Goal: Task Accomplishment & Management: Manage account settings

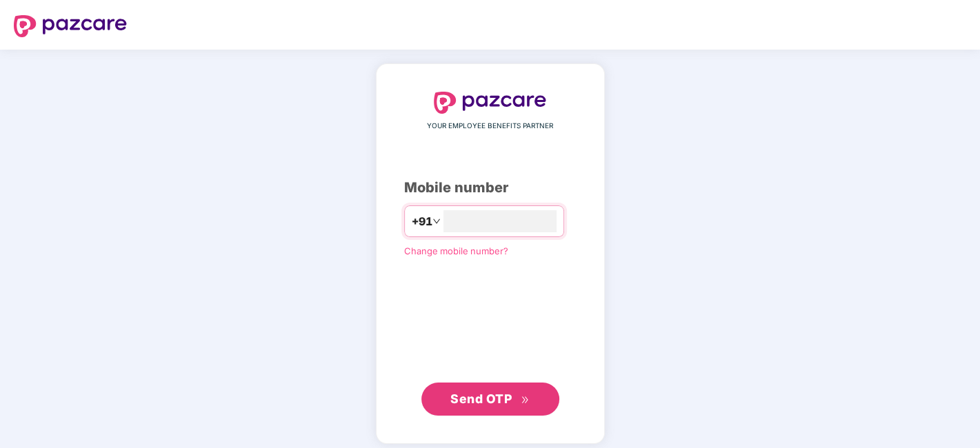
type input "**********"
click at [493, 404] on span "Send OTP" at bounding box center [480, 397] width 61 height 14
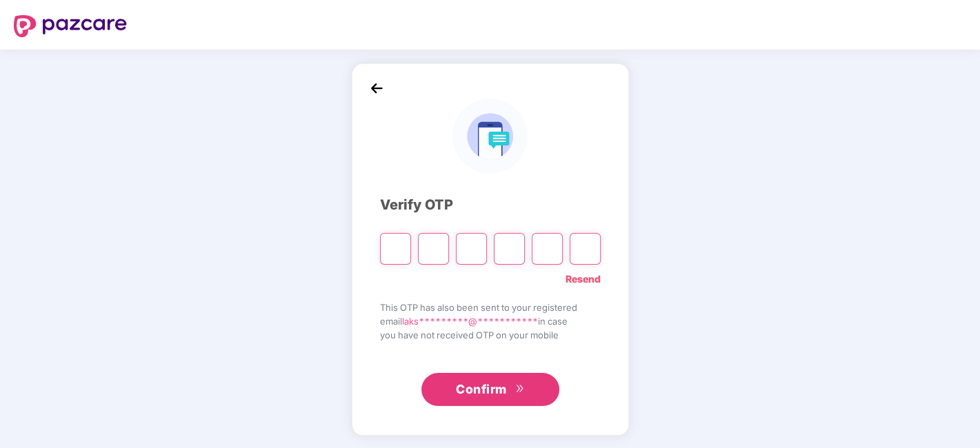
type input "*"
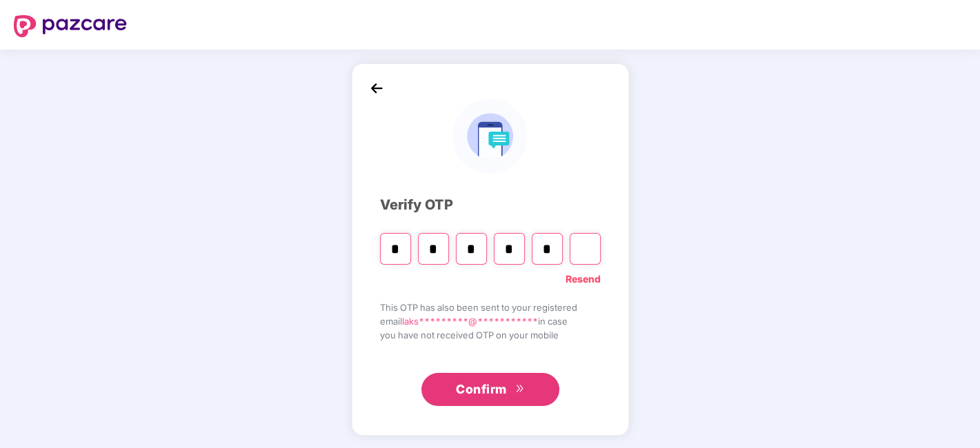
type input "*"
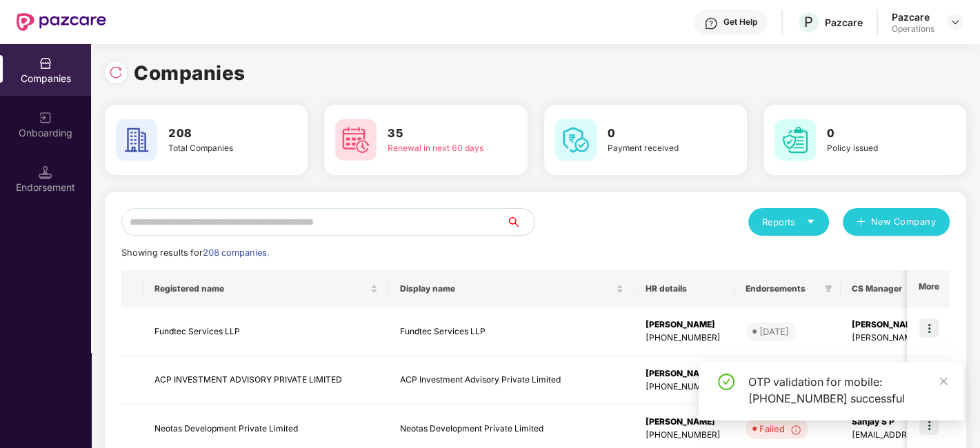
click at [333, 221] on input "text" at bounding box center [313, 222] width 385 height 28
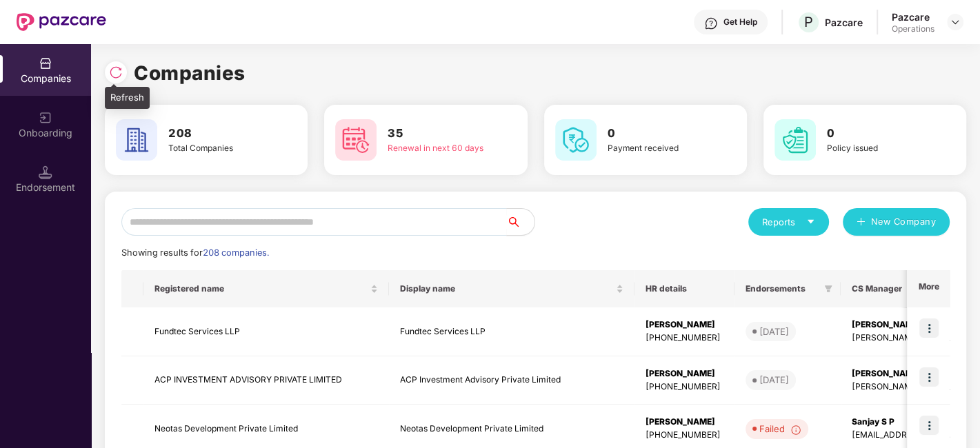
drag, startPoint x: 119, startPoint y: 61, endPoint x: 118, endPoint y: 70, distance: 9.1
click at [118, 70] on div at bounding box center [119, 71] width 29 height 26
click at [118, 70] on img at bounding box center [116, 73] width 14 height 14
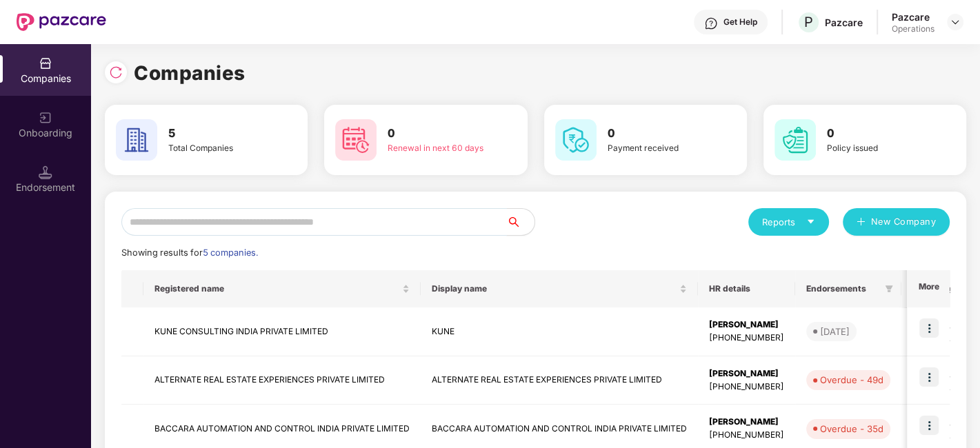
click at [266, 231] on input "text" at bounding box center [313, 222] width 385 height 28
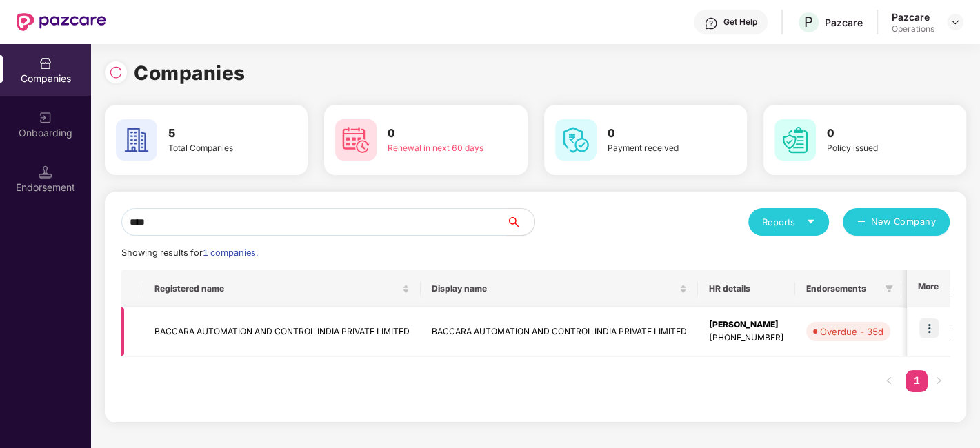
type input "****"
click at [930, 335] on img at bounding box center [928, 328] width 19 height 19
click at [281, 335] on td "BACCARA AUTOMATION AND CONTROL INDIA PRIVATE LIMITED" at bounding box center [281, 332] width 277 height 49
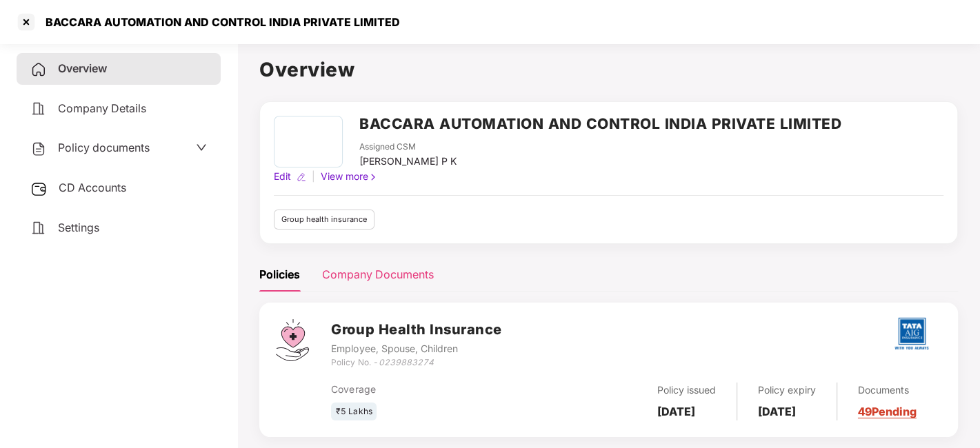
scroll to position [37, 0]
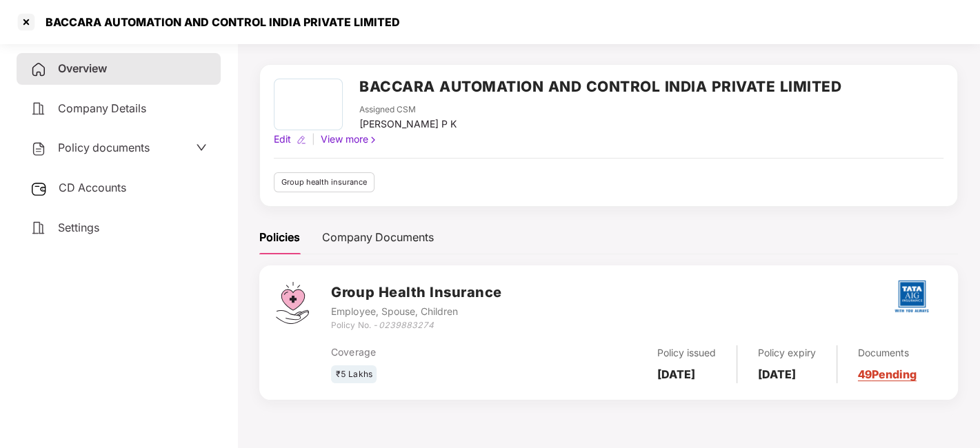
click at [144, 182] on div "CD Accounts" at bounding box center [119, 188] width 204 height 32
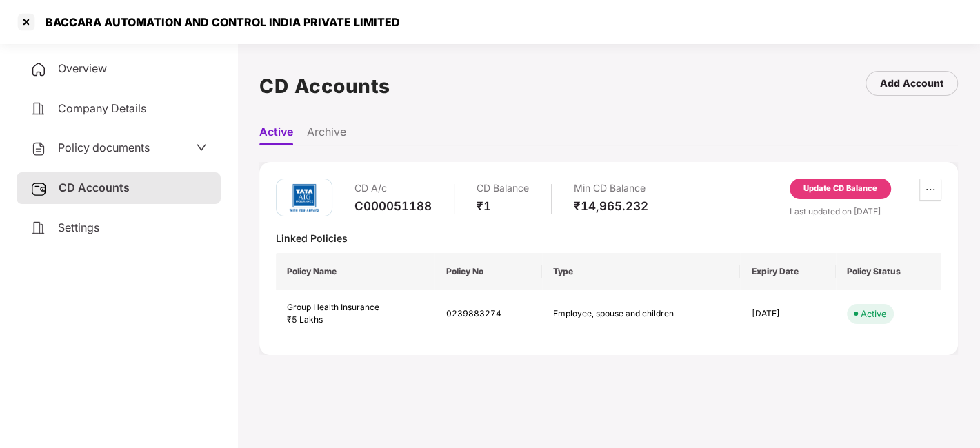
click at [831, 183] on div "Update CD Balance" at bounding box center [840, 189] width 74 height 12
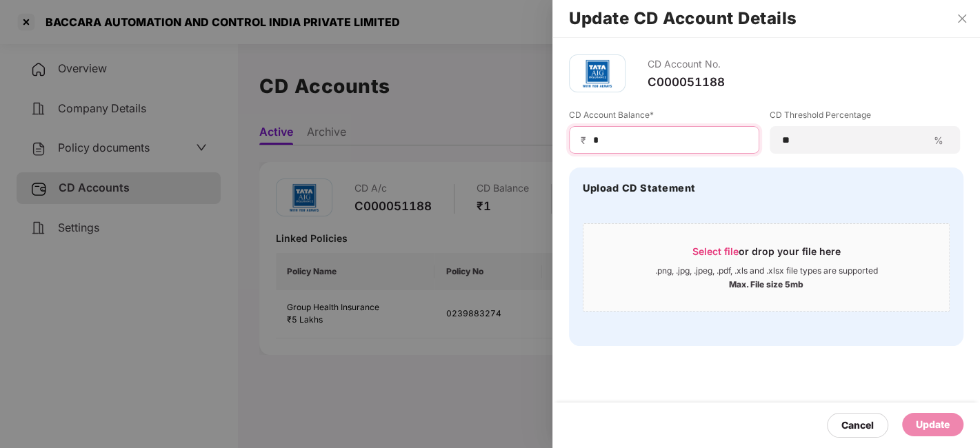
click at [665, 141] on input "*" at bounding box center [670, 140] width 156 height 14
type input "*"
type input "*****"
click at [934, 421] on div "Update" at bounding box center [933, 424] width 34 height 15
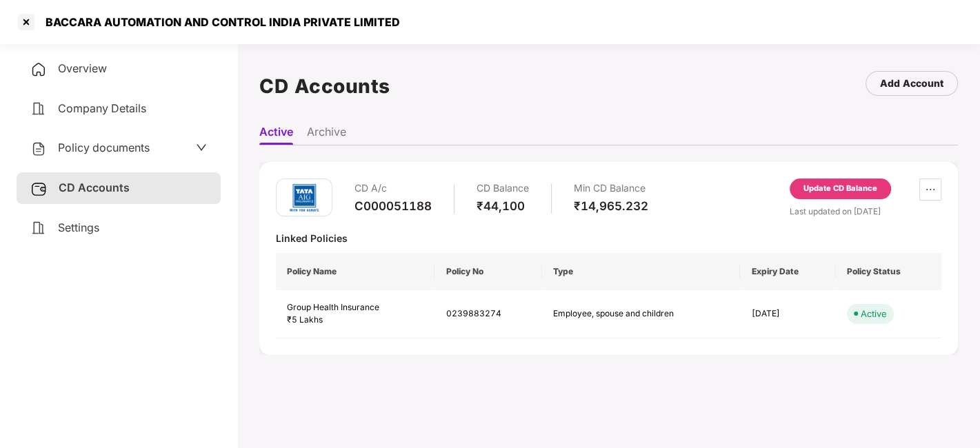
click at [845, 184] on div "Update CD Balance" at bounding box center [840, 189] width 74 height 12
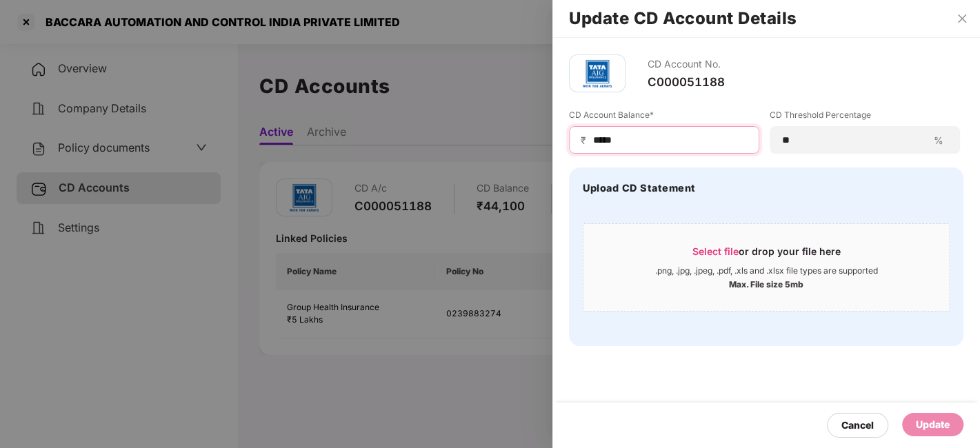
click at [651, 141] on input "*****" at bounding box center [670, 140] width 156 height 14
type input "*****"
click at [923, 428] on div "Update" at bounding box center [933, 424] width 34 height 15
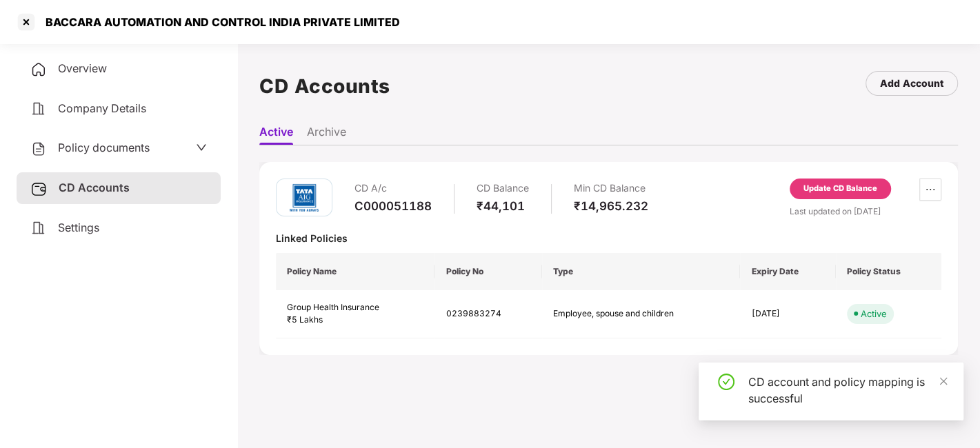
click at [488, 60] on div "CD Accounts Add Account" at bounding box center [608, 85] width 699 height 63
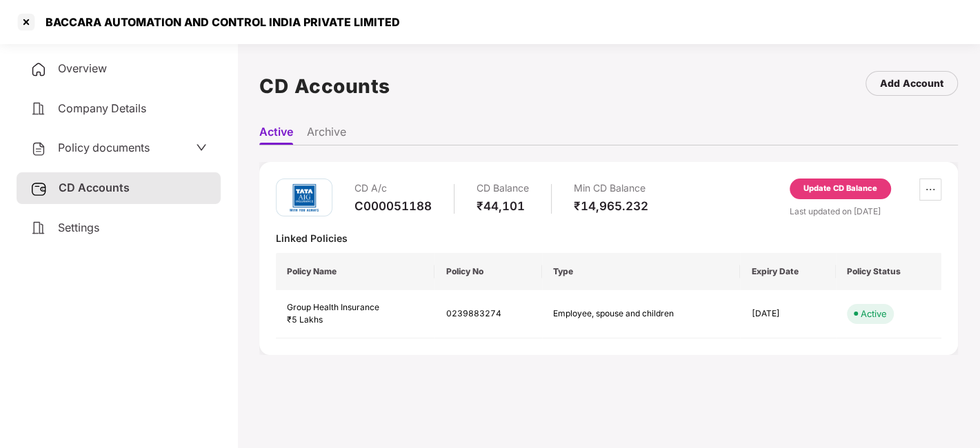
click at [145, 143] on span "Policy documents" at bounding box center [104, 148] width 92 height 14
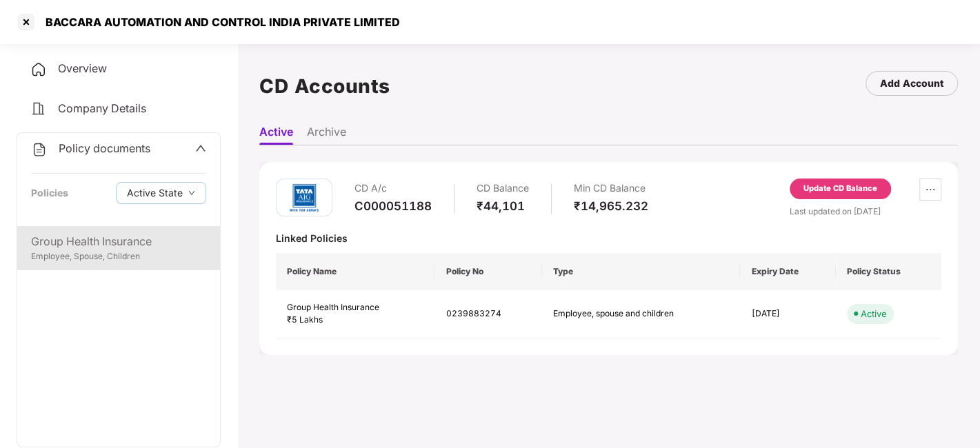
click at [124, 245] on div "Group Health Insurance" at bounding box center [118, 241] width 175 height 17
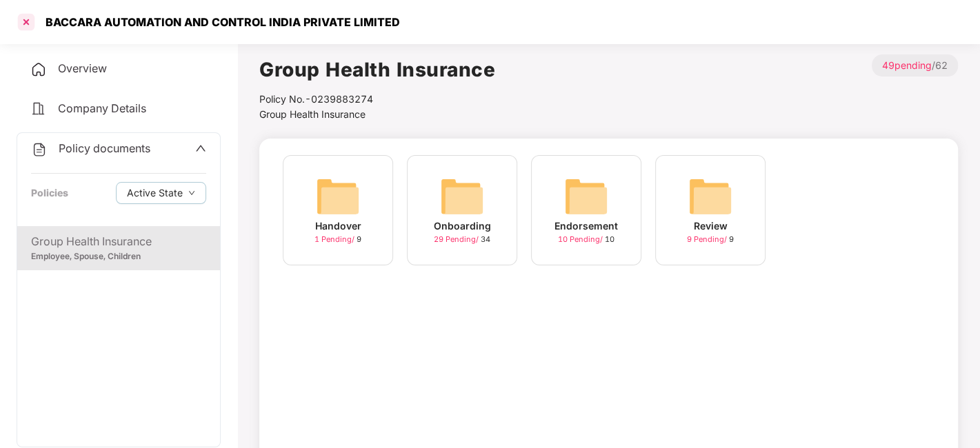
click at [23, 16] on div at bounding box center [26, 22] width 22 height 22
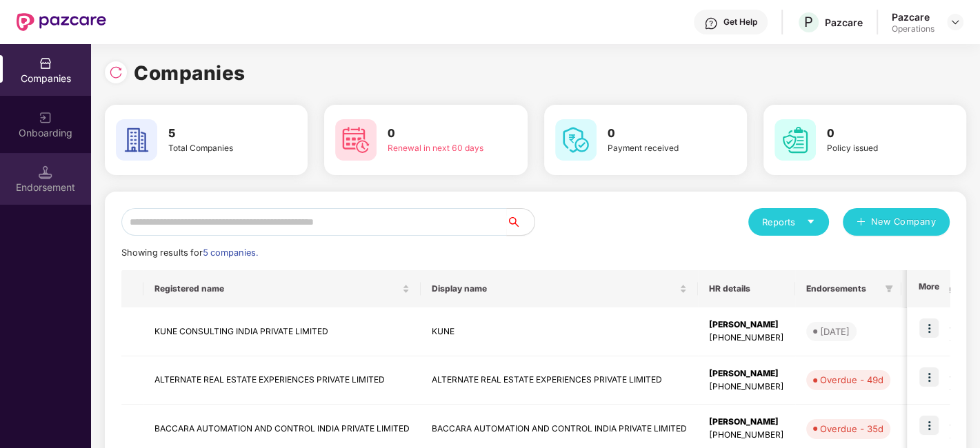
click at [48, 189] on div "Endorsement" at bounding box center [45, 188] width 91 height 14
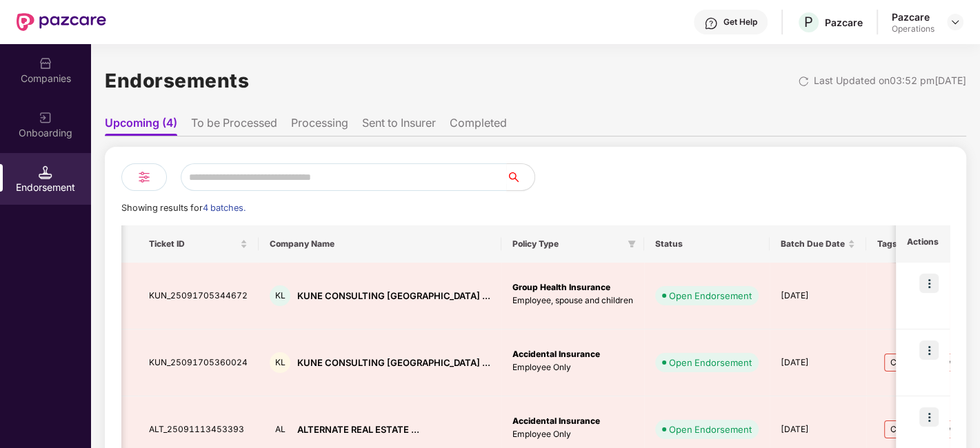
click at [227, 121] on li "To be Processed" at bounding box center [234, 126] width 86 height 20
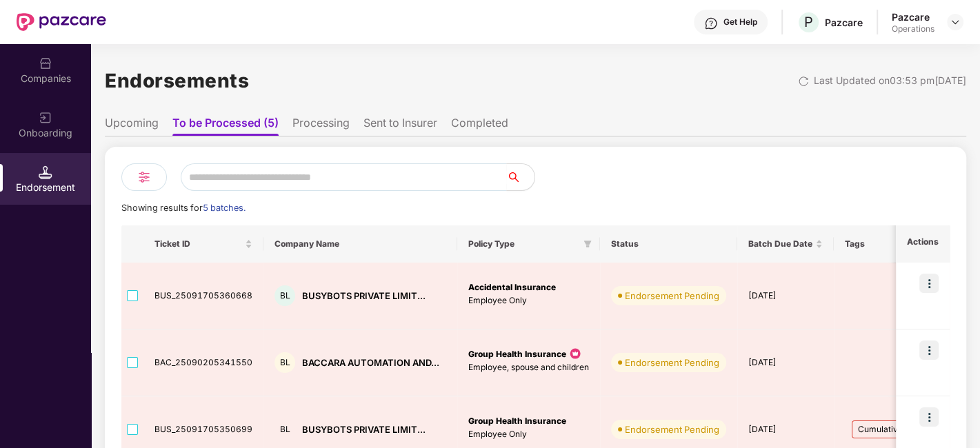
click at [492, 128] on li "Completed" at bounding box center [479, 126] width 57 height 20
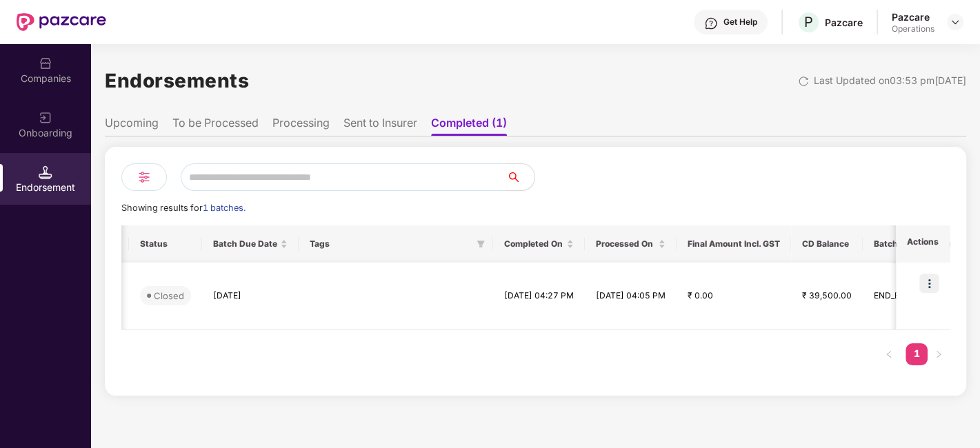
scroll to position [0, 522]
click at [381, 121] on li "Sent to Insurer" at bounding box center [380, 126] width 74 height 20
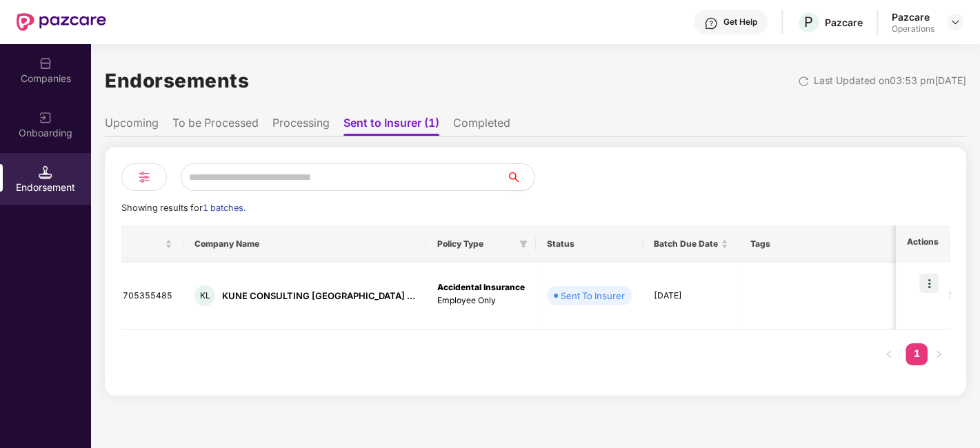
scroll to position [0, 0]
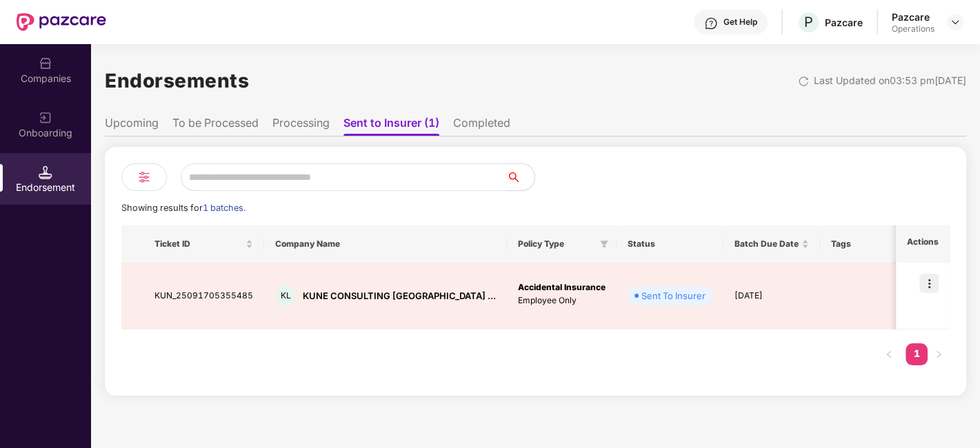
click at [490, 121] on li "Completed" at bounding box center [481, 126] width 57 height 20
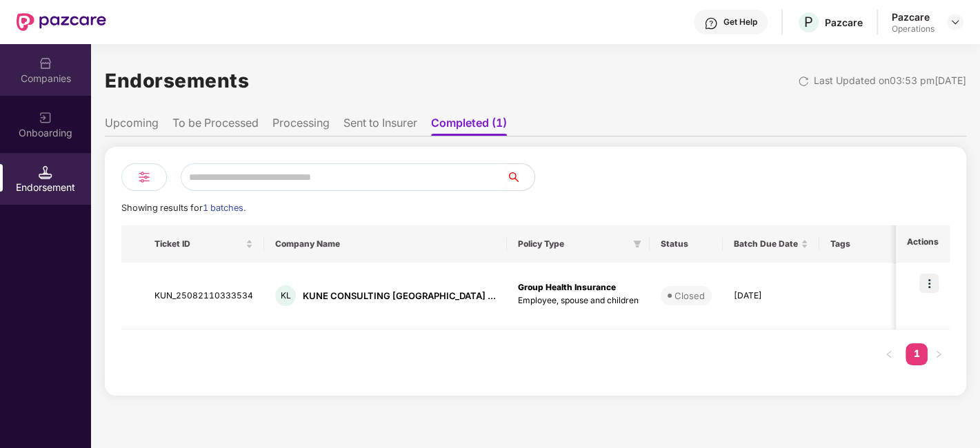
click at [39, 81] on div "Companies" at bounding box center [45, 79] width 91 height 14
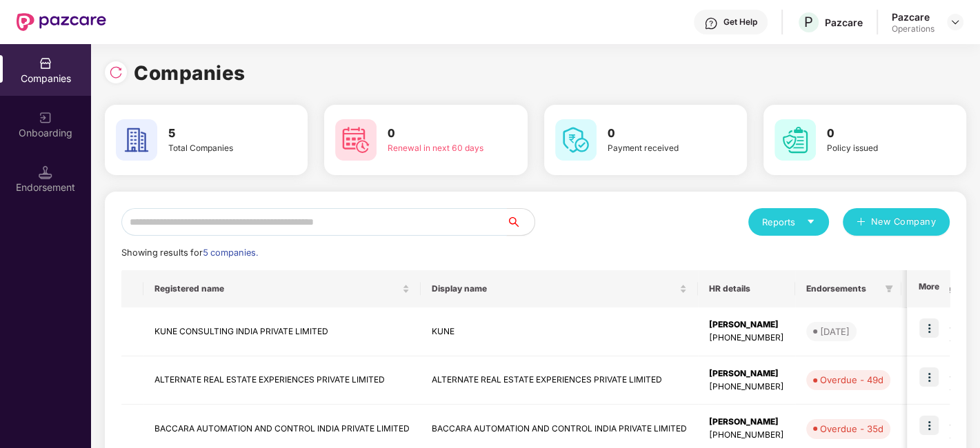
click at [197, 220] on input "text" at bounding box center [313, 222] width 385 height 28
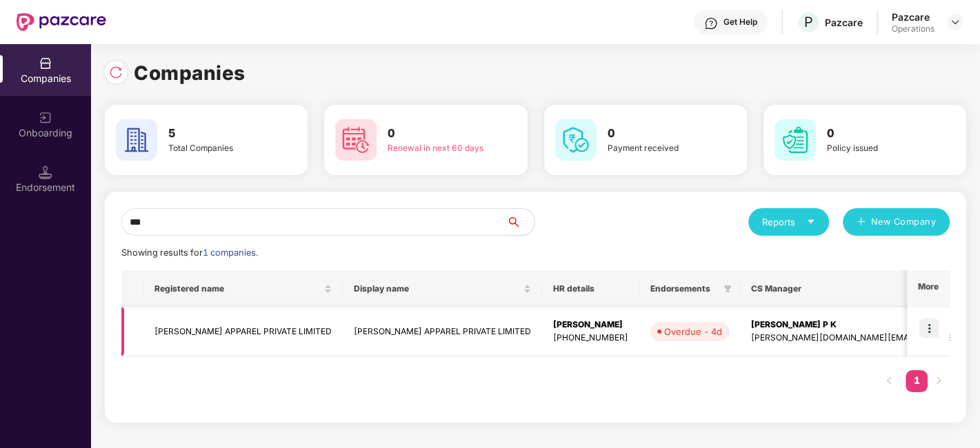
type input "***"
click at [930, 329] on img at bounding box center [928, 328] width 19 height 19
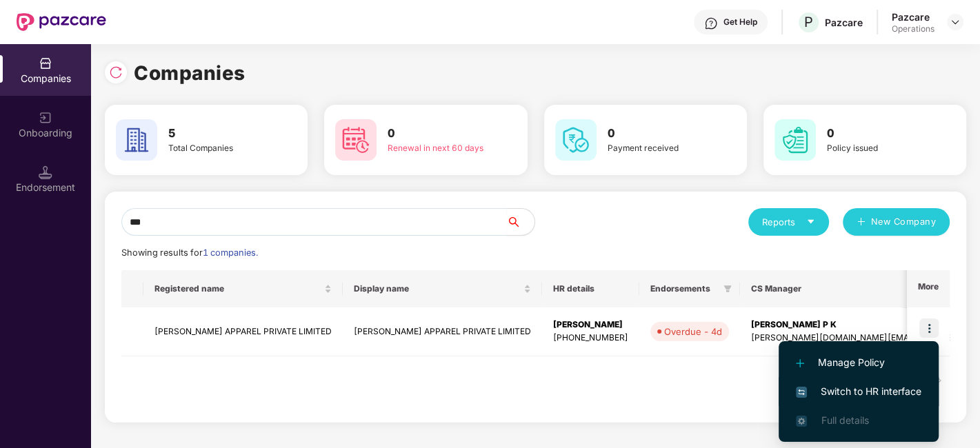
click at [827, 394] on span "Switch to HR interface" at bounding box center [858, 391] width 125 height 15
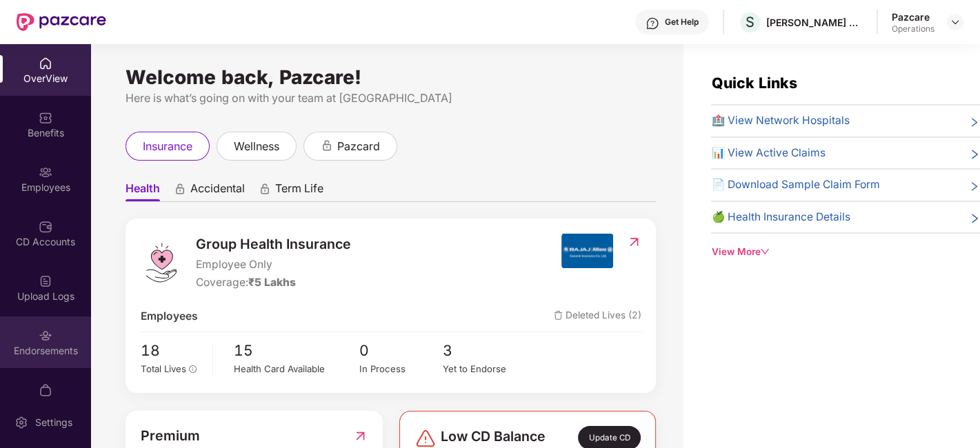
scroll to position [28, 0]
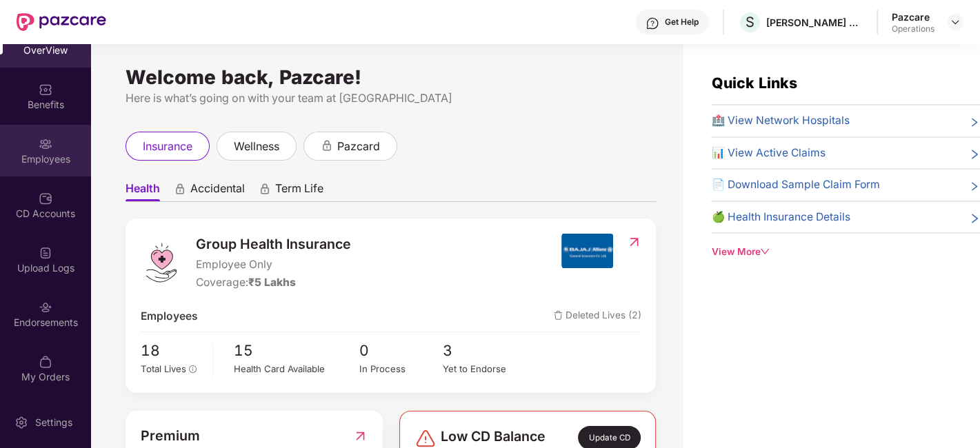
click at [16, 134] on div "Employees" at bounding box center [45, 151] width 91 height 52
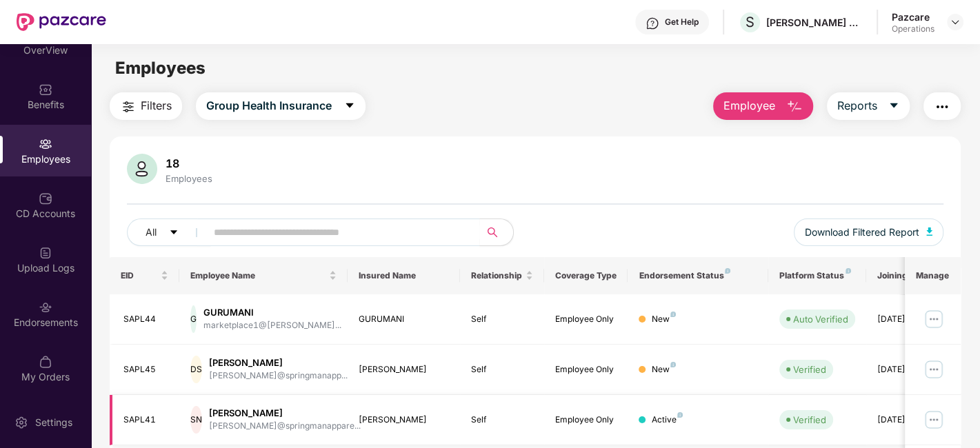
scroll to position [1, 0]
click at [919, 231] on span "Download Filtered Report" at bounding box center [862, 231] width 114 height 15
click at [944, 111] on img "button" at bounding box center [942, 106] width 17 height 17
click at [661, 92] on div "Filters Group Health Insurance Employee Reports" at bounding box center [535, 106] width 851 height 28
click at [883, 101] on button "Reports" at bounding box center [868, 106] width 83 height 28
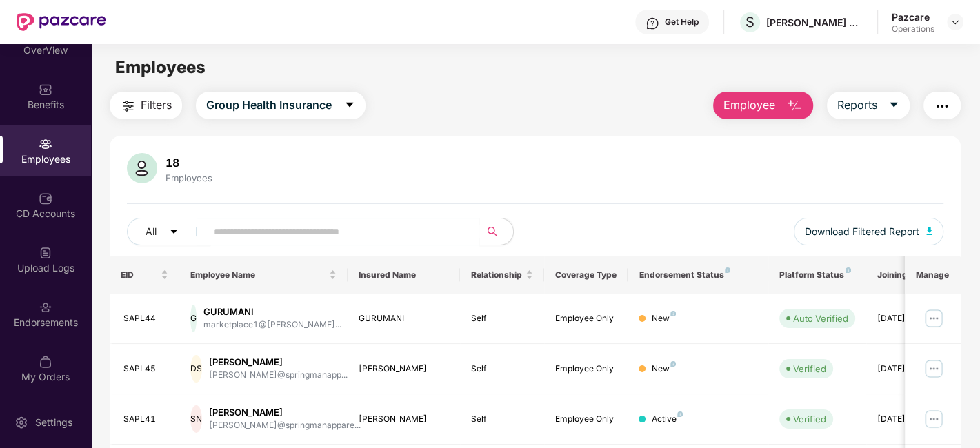
click at [780, 101] on button "Employee" at bounding box center [763, 106] width 100 height 28
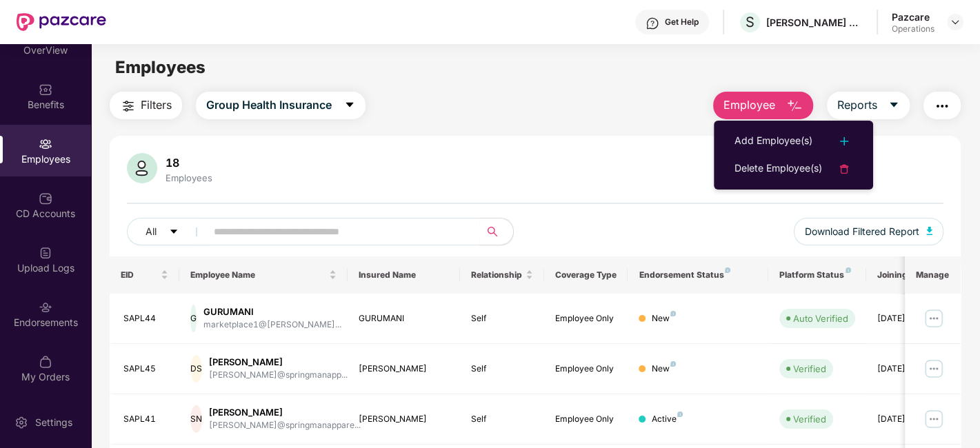
click at [577, 70] on div "Employees" at bounding box center [535, 67] width 888 height 26
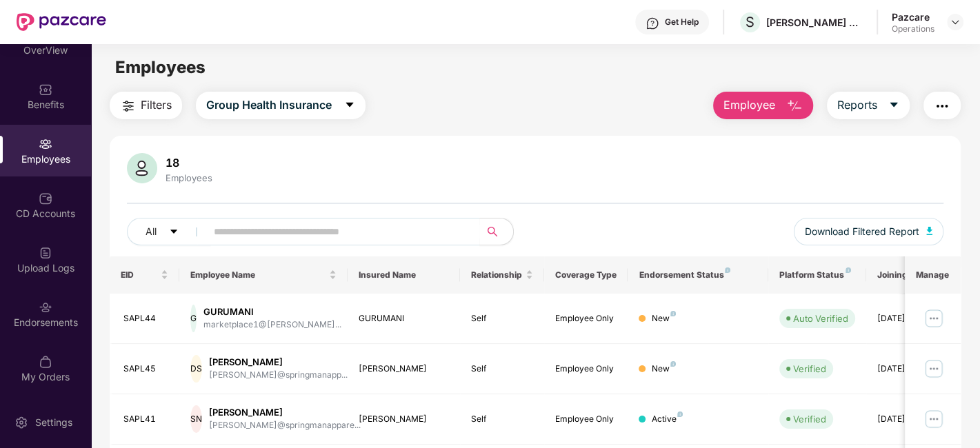
click at [950, 103] on img "button" at bounding box center [942, 106] width 17 height 17
click at [624, 63] on div "Employees" at bounding box center [535, 67] width 888 height 26
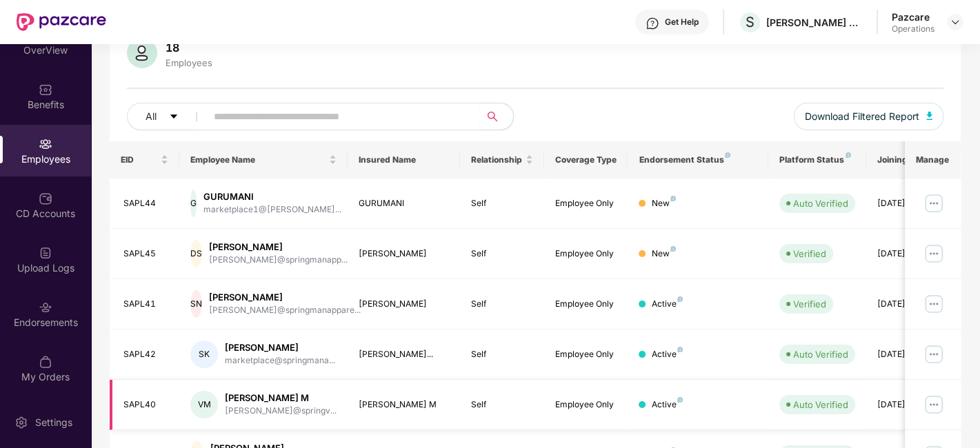
scroll to position [0, 0]
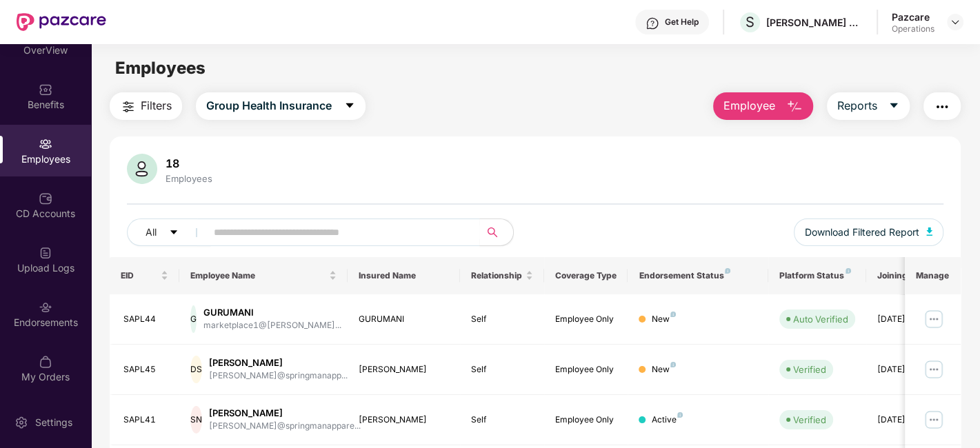
click at [148, 107] on span "Filters" at bounding box center [156, 105] width 31 height 17
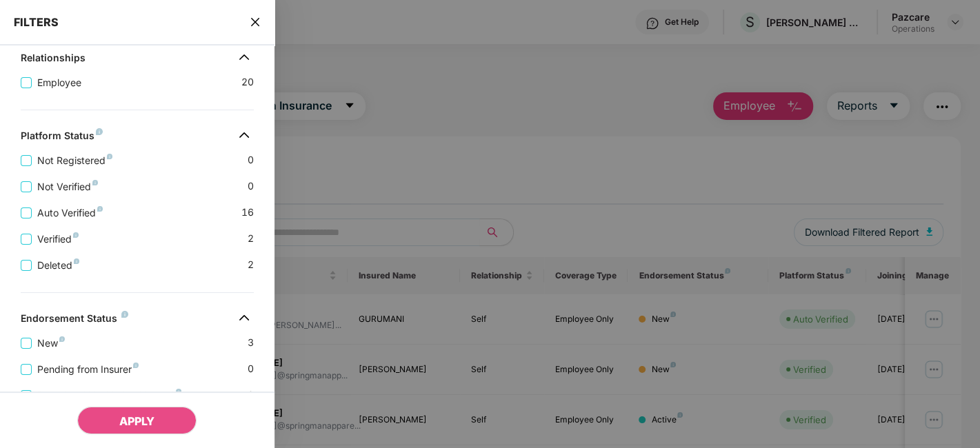
scroll to position [374, 0]
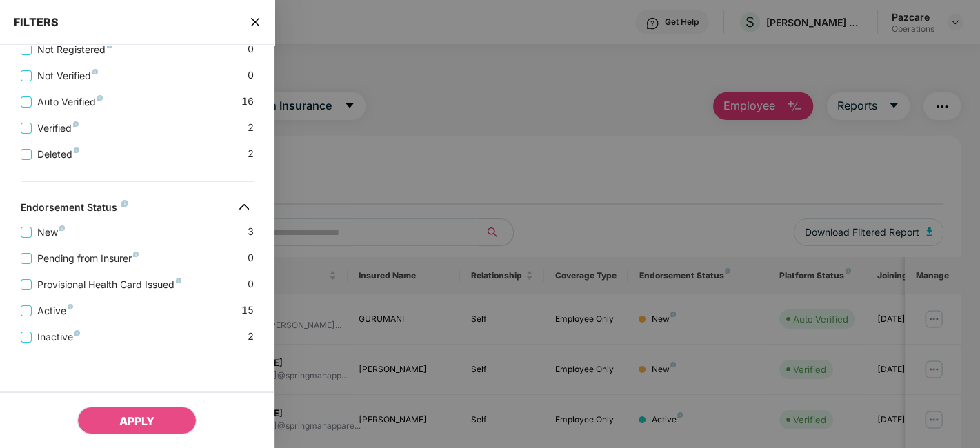
click at [252, 15] on span "close" at bounding box center [255, 22] width 11 height 14
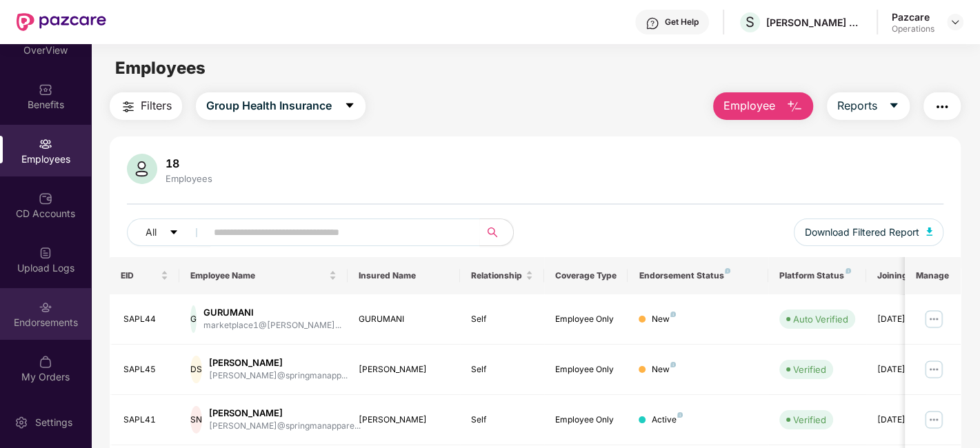
click at [19, 319] on div "Endorsements" at bounding box center [45, 323] width 91 height 14
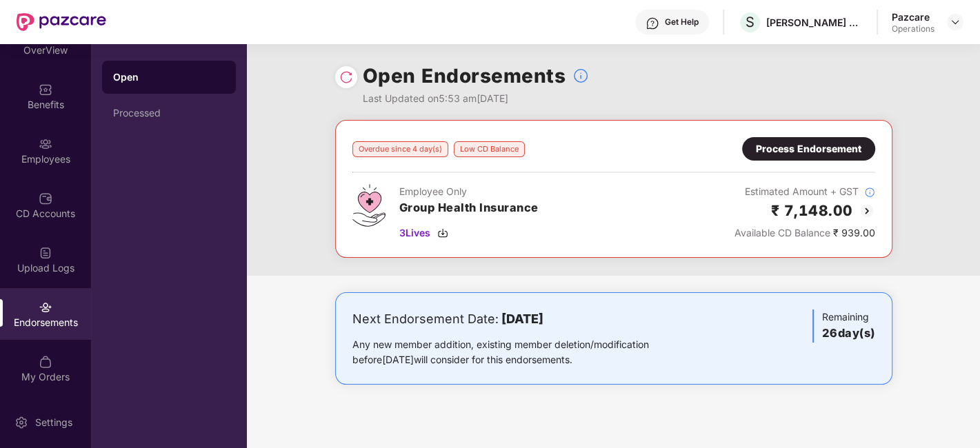
click at [349, 83] on img at bounding box center [346, 77] width 14 height 14
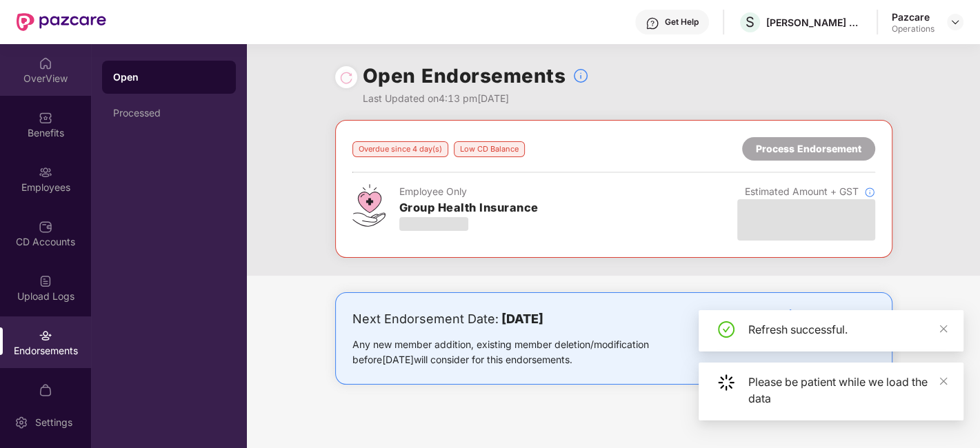
click at [51, 90] on div "OverView" at bounding box center [45, 70] width 91 height 52
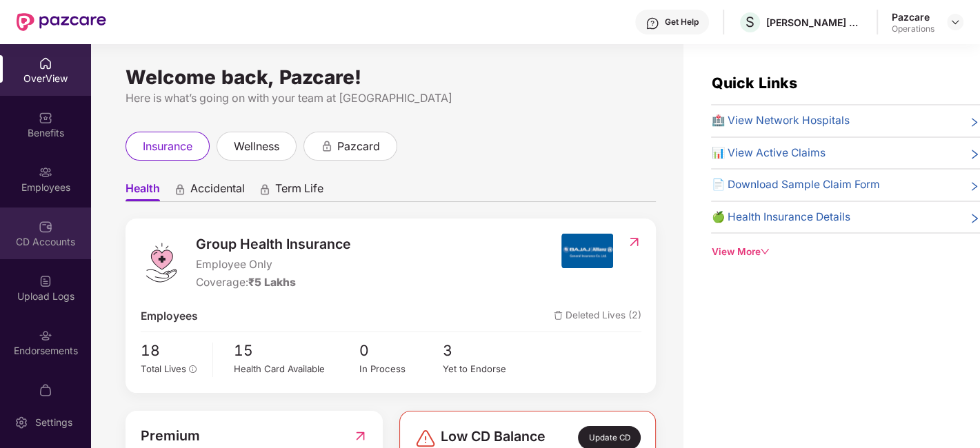
click at [53, 237] on div "CD Accounts" at bounding box center [45, 242] width 91 height 14
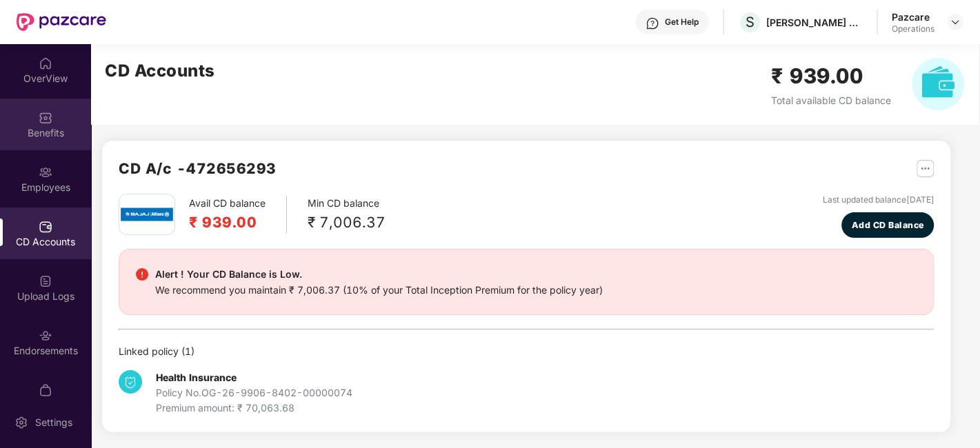
click at [25, 126] on div "Benefits" at bounding box center [45, 133] width 91 height 14
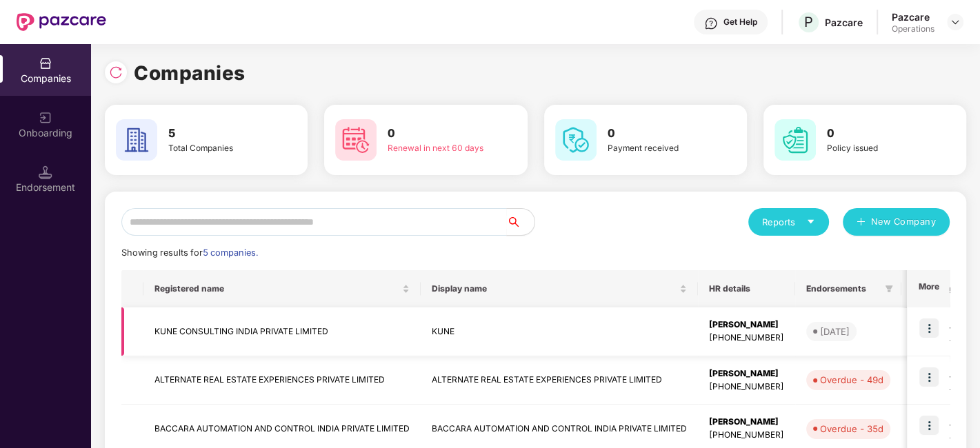
click at [221, 324] on td "KUNE CONSULTING INDIA PRIVATE LIMITED" at bounding box center [281, 332] width 277 height 49
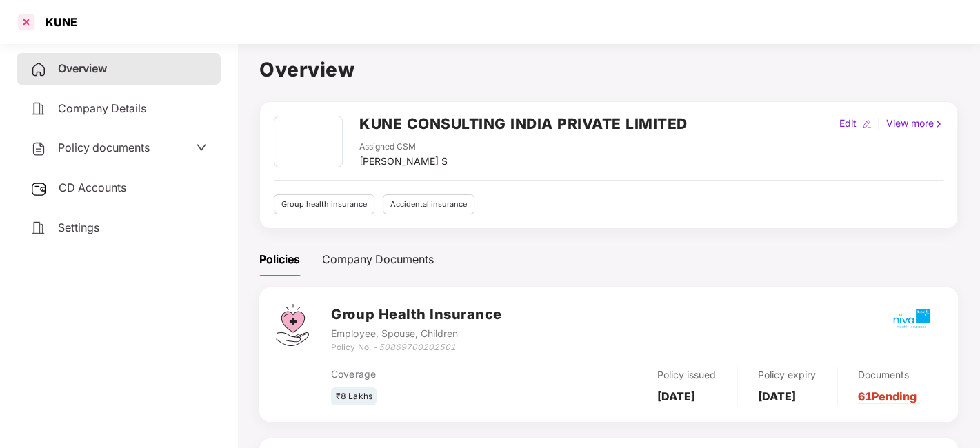
click at [21, 23] on div at bounding box center [26, 22] width 22 height 22
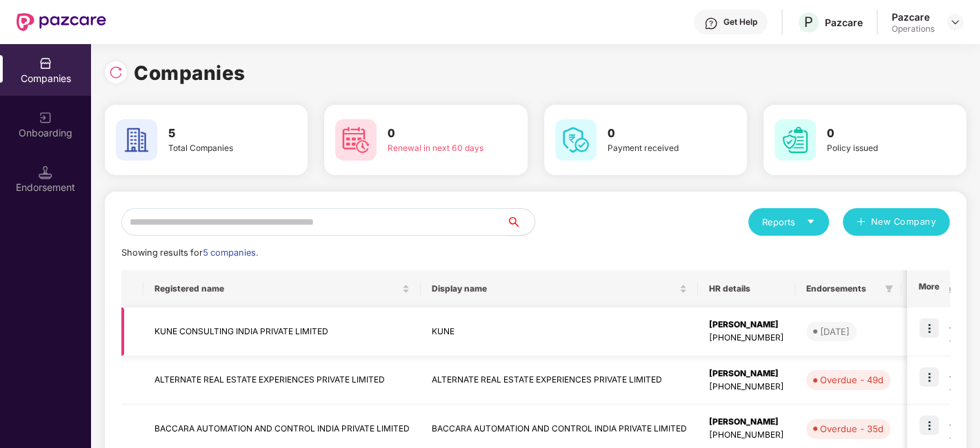
click at [928, 330] on img at bounding box center [928, 328] width 19 height 19
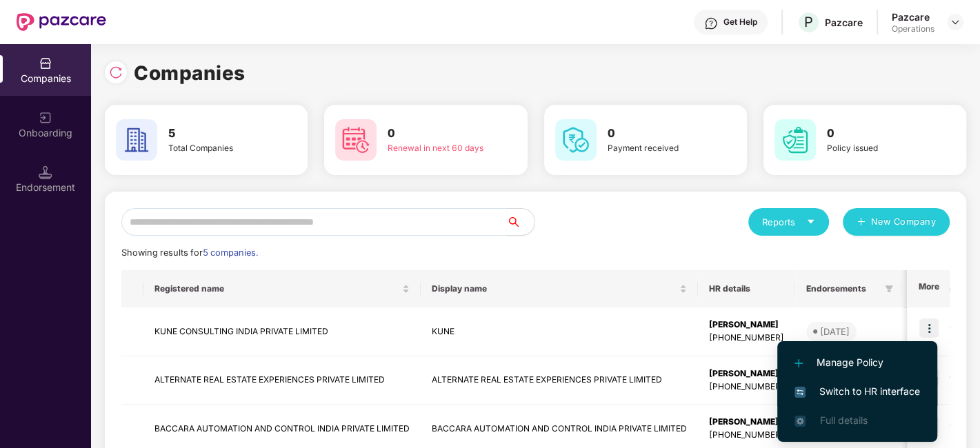
click at [883, 387] on span "Switch to HR interface" at bounding box center [856, 391] width 125 height 15
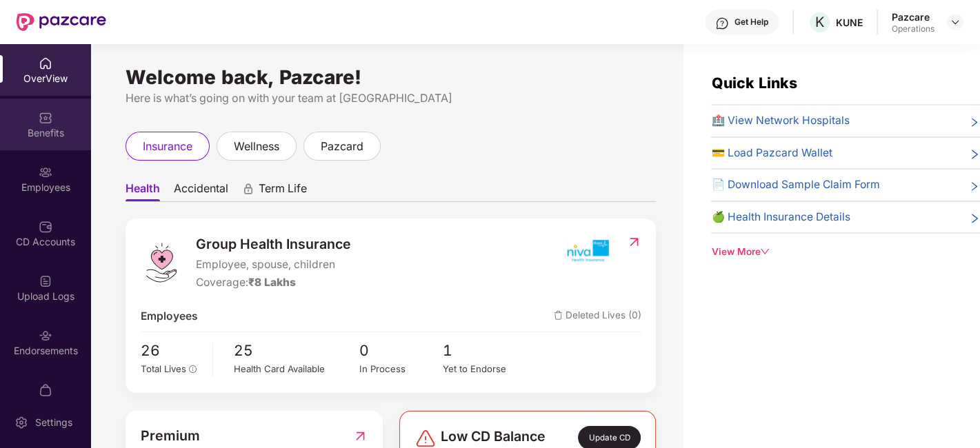
click at [37, 139] on div "Benefits" at bounding box center [45, 133] width 91 height 14
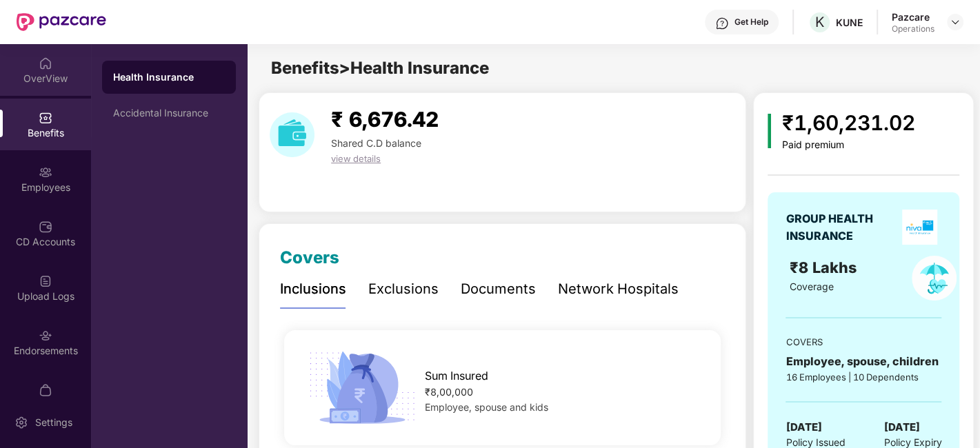
click at [39, 68] on img at bounding box center [46, 64] width 14 height 14
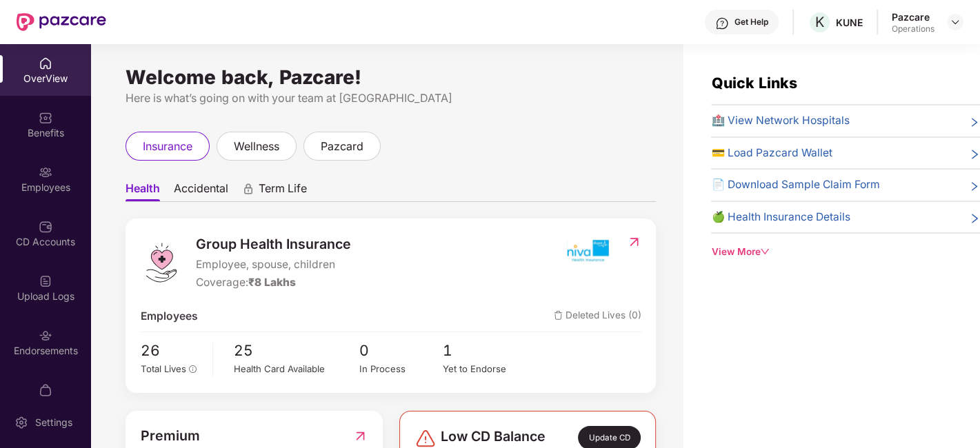
scroll to position [106, 0]
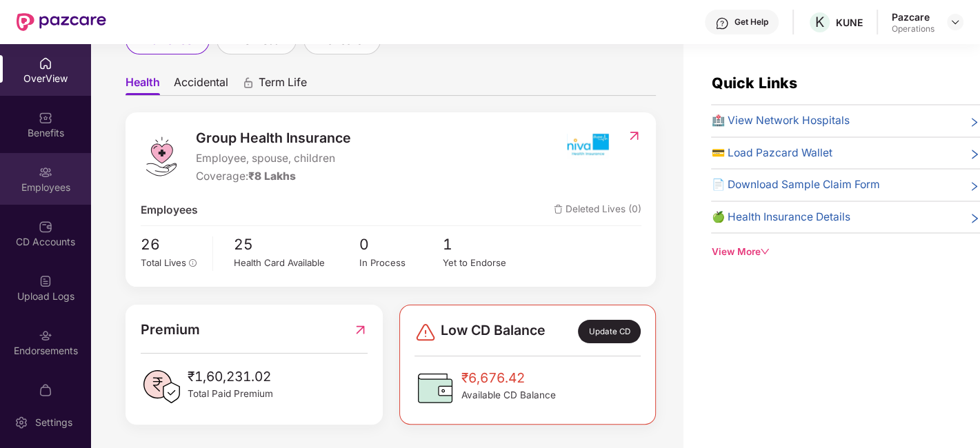
click at [51, 182] on div "Employees" at bounding box center [45, 188] width 91 height 14
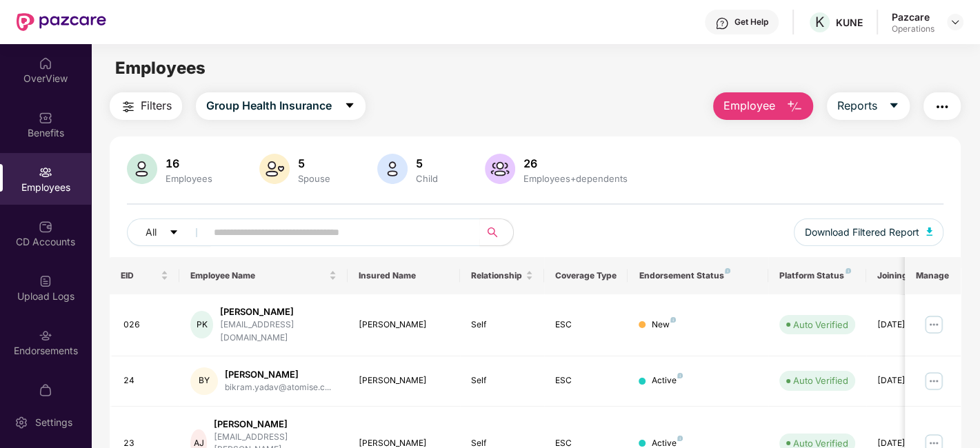
click at [125, 104] on img "button" at bounding box center [128, 107] width 17 height 17
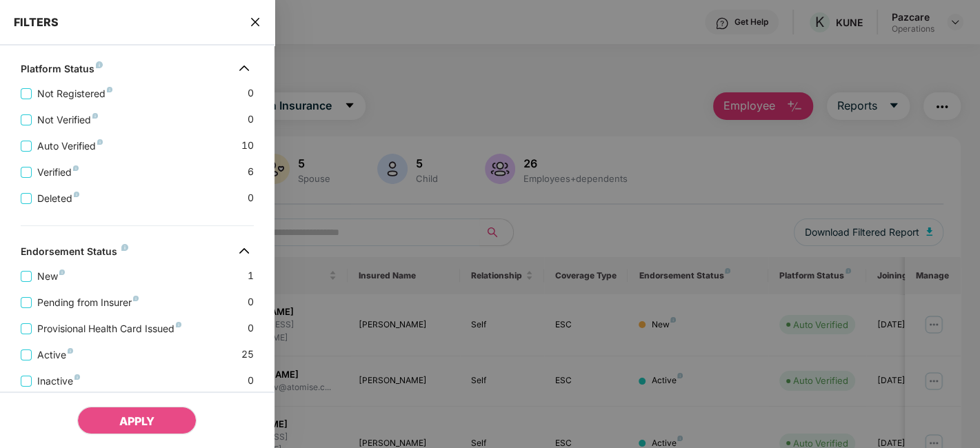
scroll to position [449, 0]
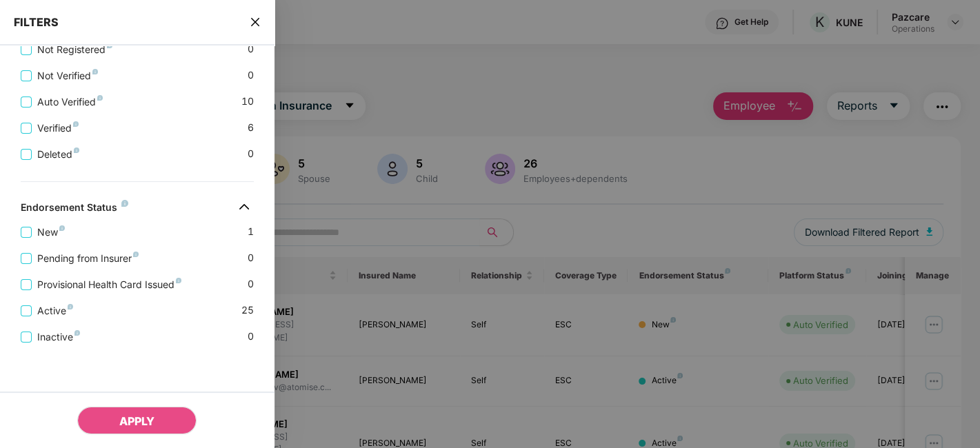
click at [261, 19] on div "FILTERS" at bounding box center [137, 23] width 274 height 46
click at [254, 20] on icon "close" at bounding box center [255, 22] width 11 height 11
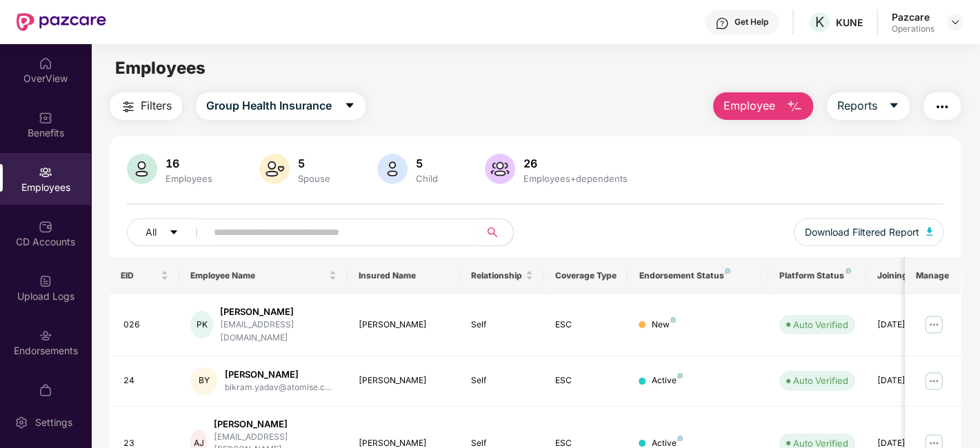
click at [577, 90] on main "Employees Filters Group Health Insurance Employee Reports 16 Employees 5 Spouse…" at bounding box center [535, 268] width 888 height 448
